Goal: Contribute content

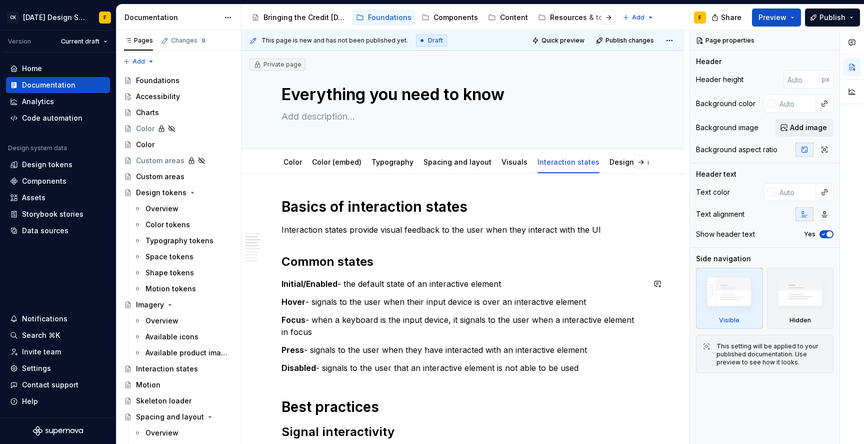
scroll to position [230, 0]
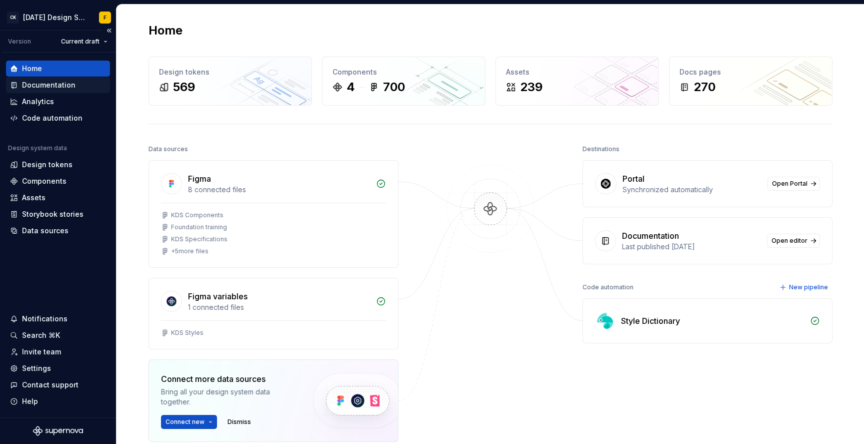
click at [46, 84] on div "Documentation" at bounding box center [49, 85] width 54 height 10
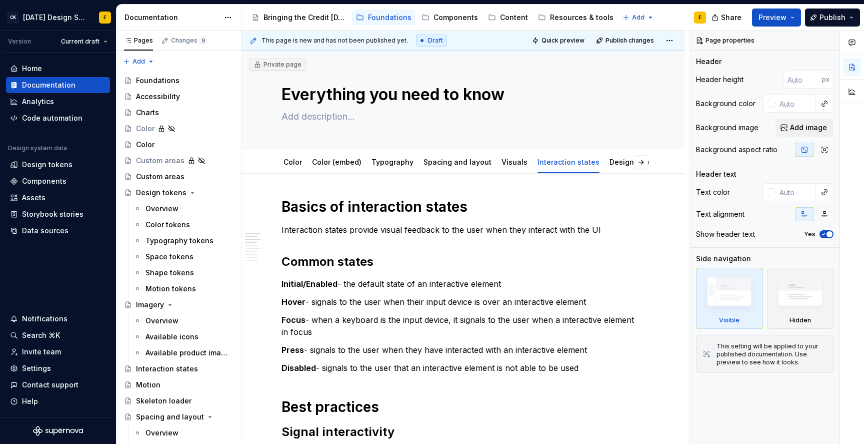
scroll to position [334, 0]
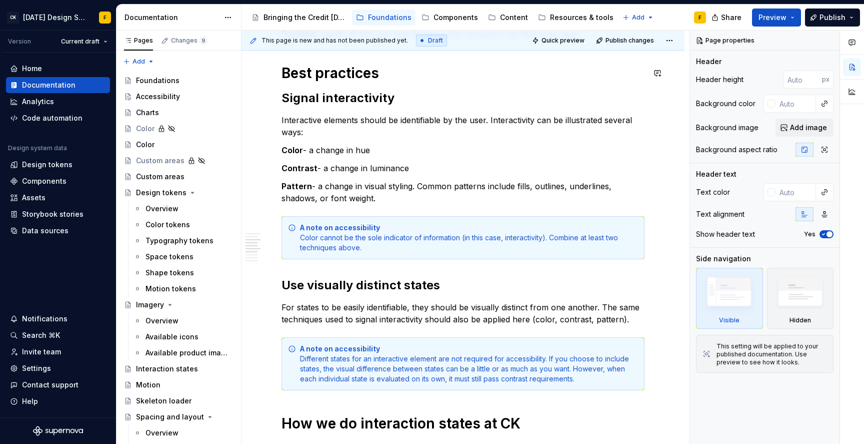
type textarea "*"
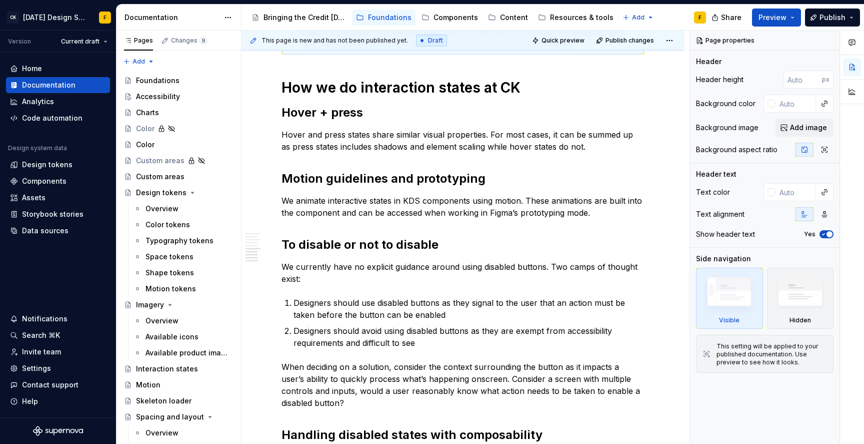
scroll to position [723, 0]
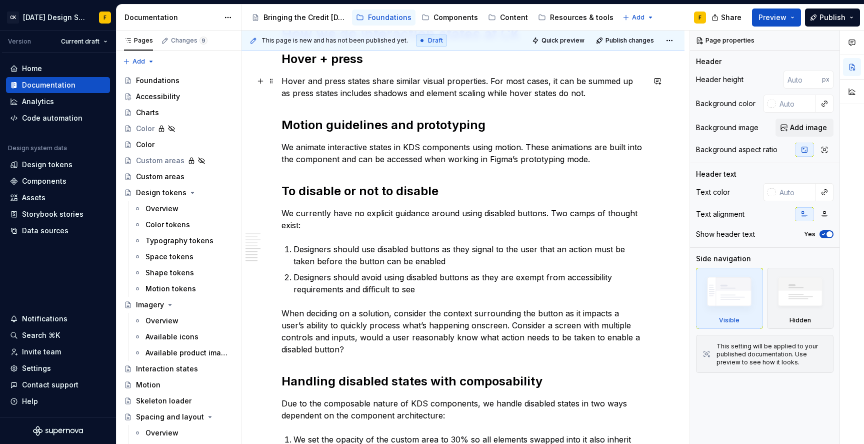
click at [433, 94] on p "Hover and press states share similar visual properties. For most cases, it can …" at bounding box center [463, 87] width 363 height 24
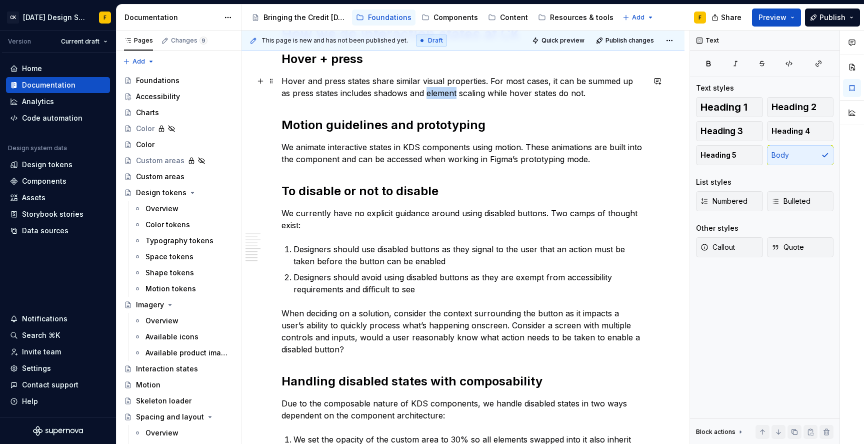
click at [433, 94] on p "Hover and press states share similar visual properties. For most cases, it can …" at bounding box center [463, 87] width 363 height 24
click at [438, 161] on p "We animate interactive states in KDS components using motion. These animations …" at bounding box center [463, 153] width 363 height 24
type textarea "*"
